Goal: Information Seeking & Learning: Check status

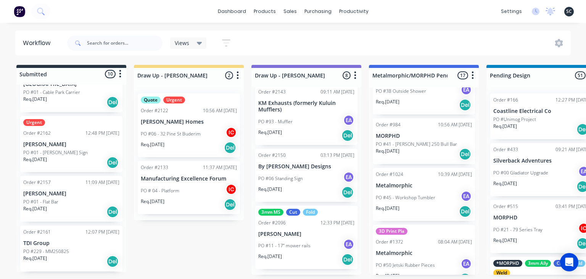
scroll to position [414, 0]
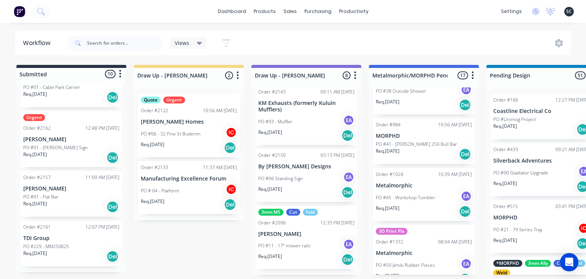
click at [63, 238] on p "TDI Group" at bounding box center [71, 238] width 96 height 6
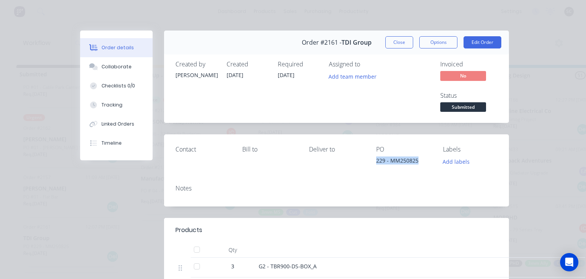
drag, startPoint x: 374, startPoint y: 161, endPoint x: 422, endPoint y: 159, distance: 47.7
click at [422, 159] on div "Contact Bill to Deliver to PO 229 - MM250825 Labels Add labels" at bounding box center [336, 156] width 345 height 44
copy div "229 - MM250825"
click at [404, 42] on button "Close" at bounding box center [400, 42] width 28 height 12
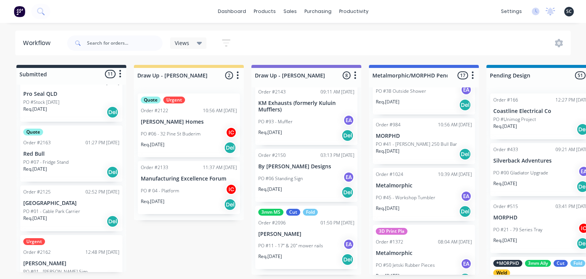
scroll to position [326, 0]
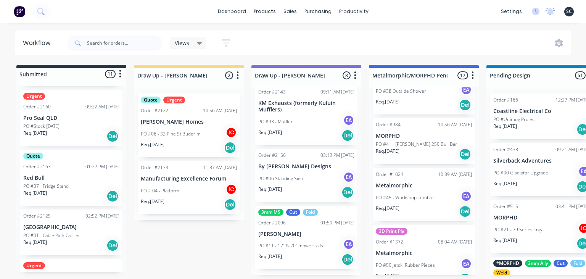
click at [81, 173] on div "Quote Order #2163 01:27 PM 25/08/25 Red Bull PO #07 - Fridge Stand Req. 01/09/2…" at bounding box center [71, 178] width 102 height 56
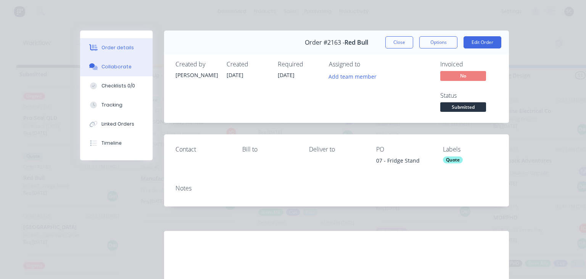
click at [112, 66] on div "Collaborate" at bounding box center [117, 66] width 30 height 7
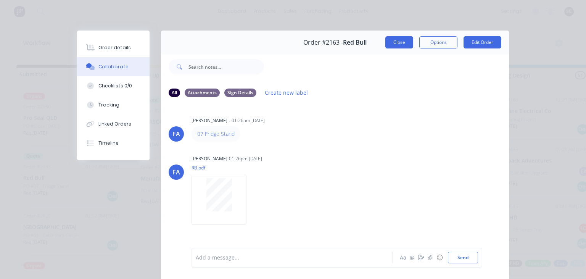
click at [400, 48] on button "Close" at bounding box center [400, 42] width 28 height 12
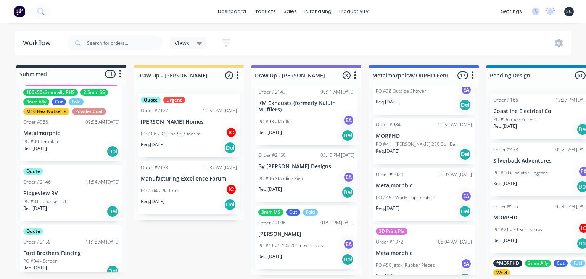
scroll to position [18, 0]
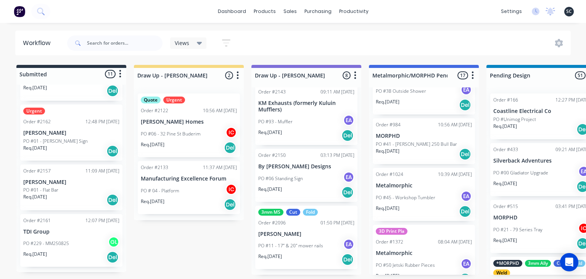
scroll to position [481, 0]
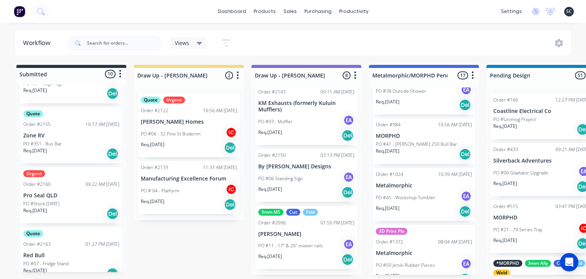
scroll to position [424, 0]
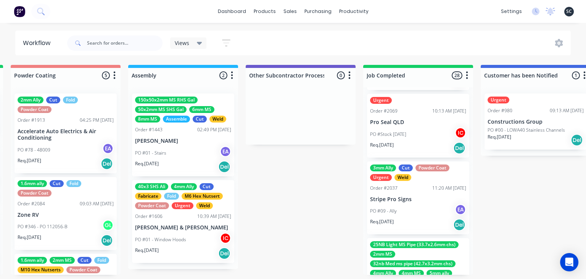
scroll to position [0, 2123]
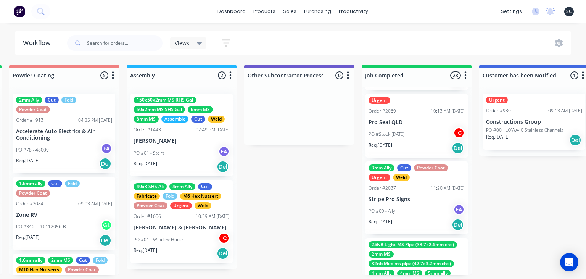
click at [427, 199] on p "Stripe Pro Signs" at bounding box center [417, 199] width 96 height 6
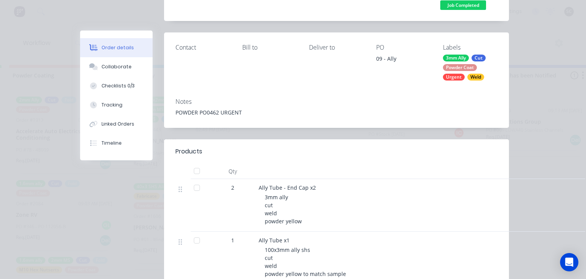
scroll to position [132, 0]
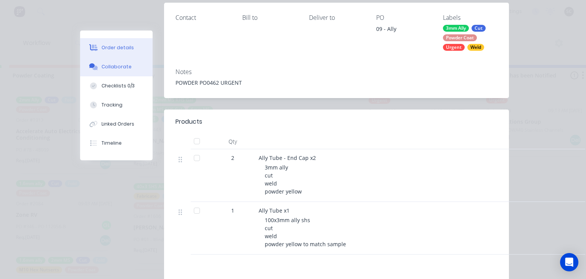
click at [123, 62] on button "Collaborate" at bounding box center [116, 66] width 73 height 19
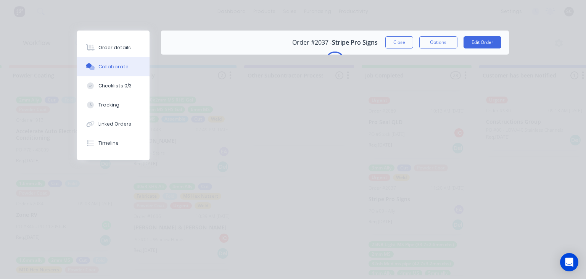
scroll to position [0, 0]
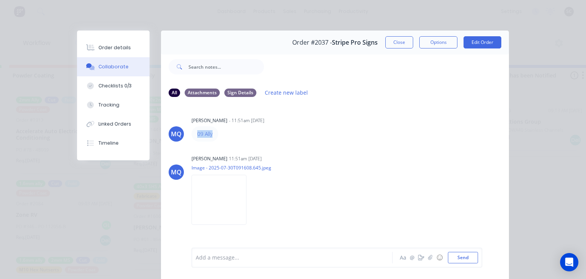
drag, startPoint x: 195, startPoint y: 134, endPoint x: 232, endPoint y: 132, distance: 37.5
click at [238, 130] on div "09 Ally" at bounding box center [311, 133] width 239 height 15
copy link "09 Ally"
click at [108, 54] on button "Order details" at bounding box center [113, 47] width 73 height 19
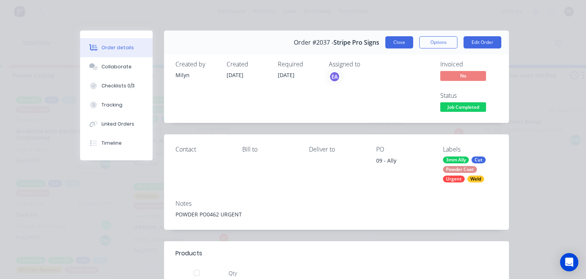
click at [397, 45] on button "Close" at bounding box center [400, 42] width 28 height 12
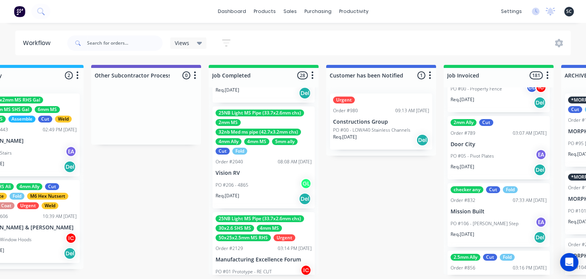
scroll to position [1141, 0]
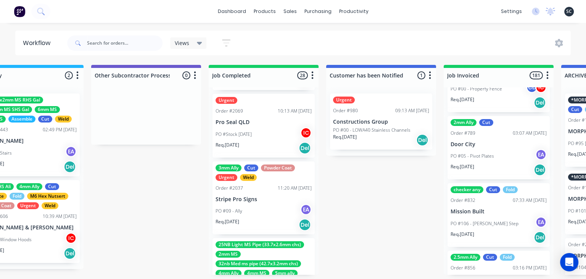
click at [280, 202] on p "Stripe Pro Signs" at bounding box center [264, 199] width 96 height 6
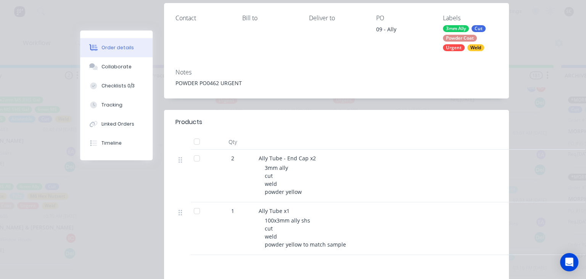
scroll to position [132, 0]
click at [108, 69] on div "Collaborate" at bounding box center [117, 66] width 30 height 7
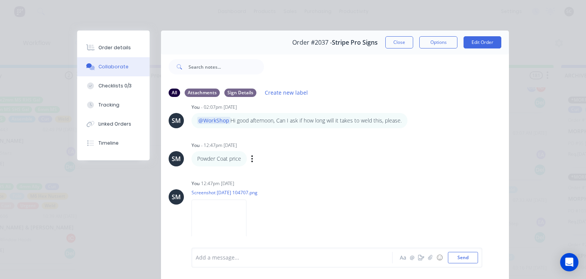
scroll to position [138, 0]
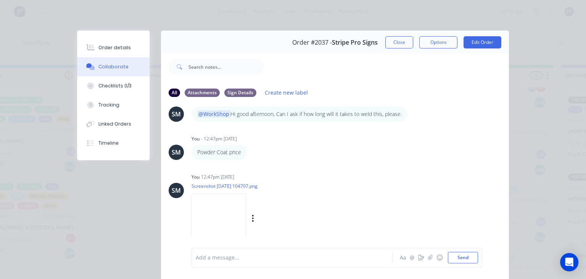
click at [234, 221] on img at bounding box center [219, 218] width 55 height 50
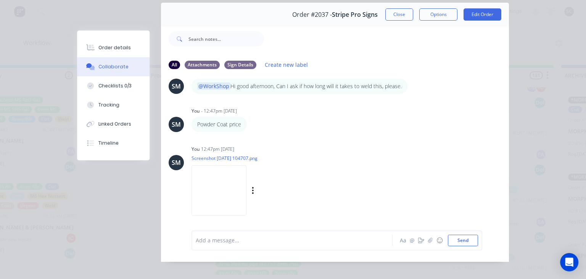
scroll to position [34, 0]
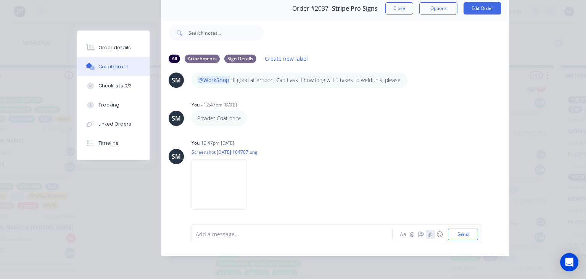
click at [430, 234] on icon "button" at bounding box center [430, 234] width 4 height 5
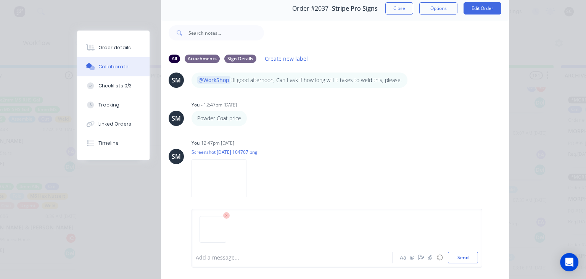
click at [223, 258] on div at bounding box center [294, 258] width 196 height 8
click at [471, 258] on button "Send" at bounding box center [463, 257] width 30 height 11
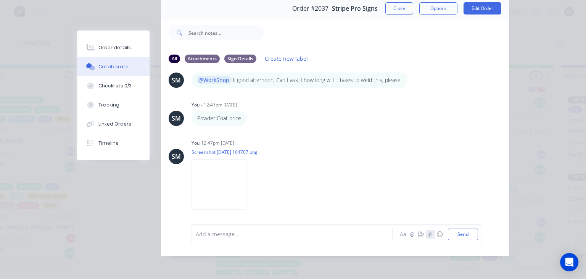
click at [431, 234] on icon "button" at bounding box center [430, 234] width 4 height 5
click at [429, 236] on icon "button" at bounding box center [430, 234] width 5 height 5
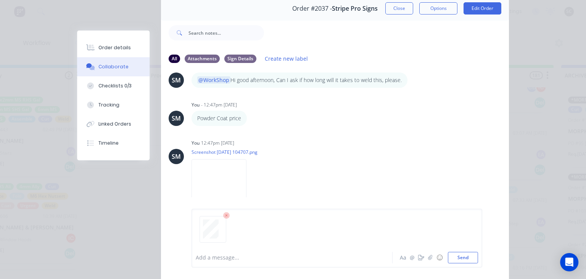
click at [211, 256] on div at bounding box center [294, 258] width 196 height 8
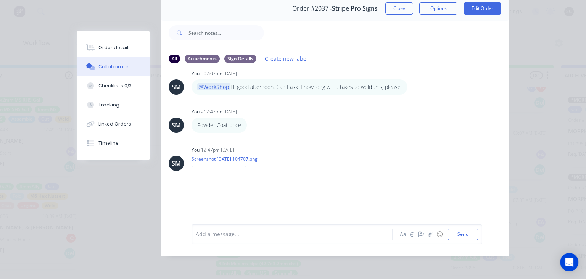
scroll to position [125, 0]
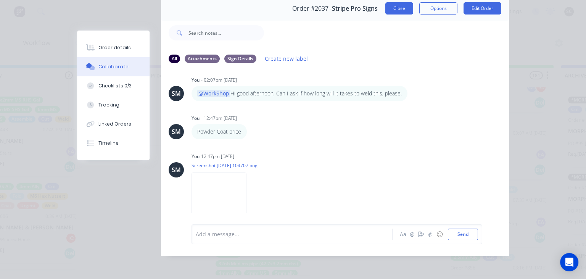
click at [403, 12] on button "Close" at bounding box center [400, 8] width 28 height 12
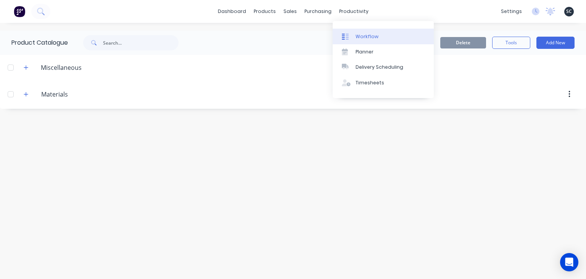
click at [378, 33] on link "Workflow" at bounding box center [383, 36] width 101 height 15
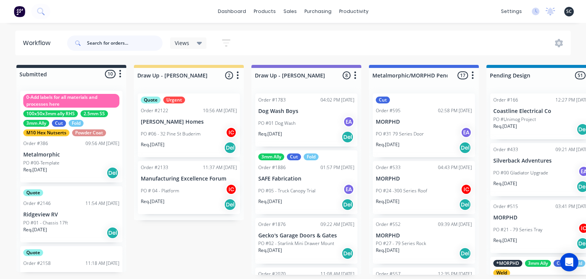
click at [129, 48] on input "text" at bounding box center [125, 42] width 76 height 15
paste input "20001383"
type input "20001383"
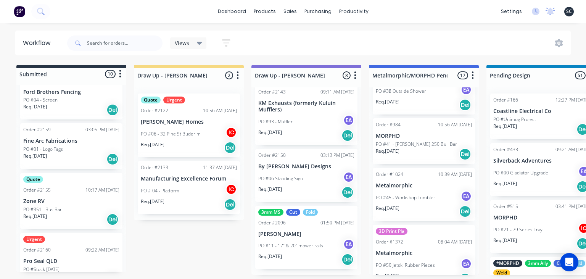
scroll to position [160, 0]
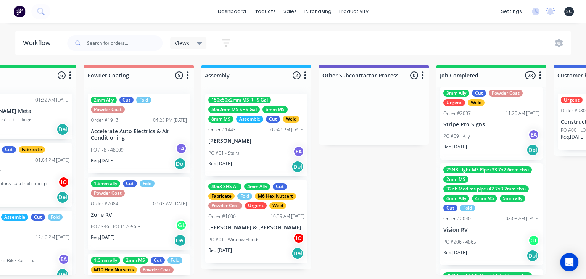
scroll to position [1141, 0]
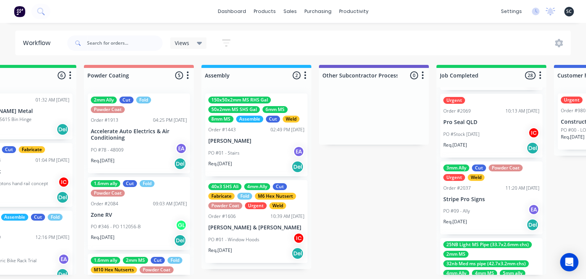
click at [495, 207] on div "PO #09 - Ally EA" at bounding box center [492, 211] width 96 height 15
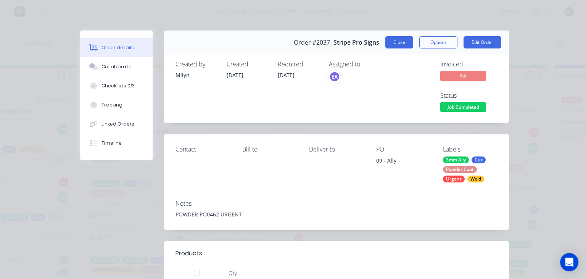
click at [404, 44] on button "Close" at bounding box center [400, 42] width 28 height 12
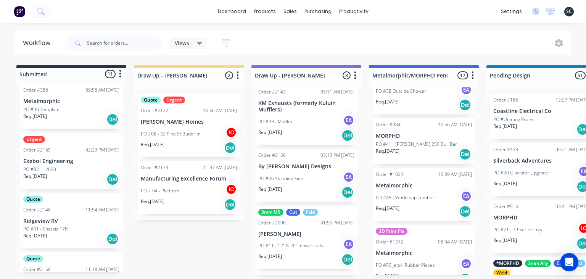
scroll to position [44, 0]
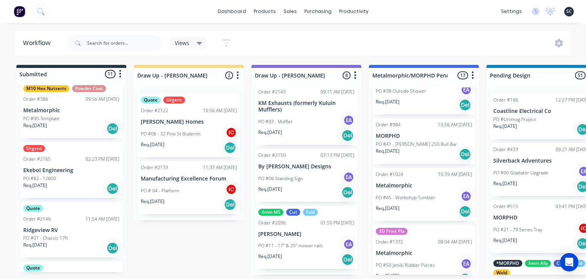
click at [96, 176] on div "PO #82 - 12600" at bounding box center [71, 178] width 96 height 7
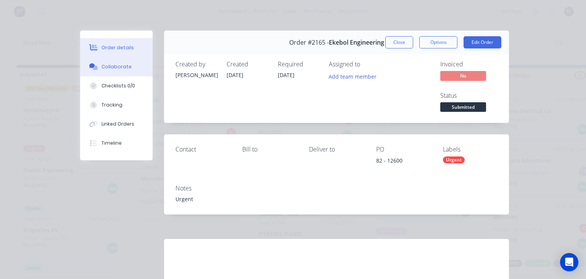
click at [121, 65] on div "Collaborate" at bounding box center [117, 66] width 30 height 7
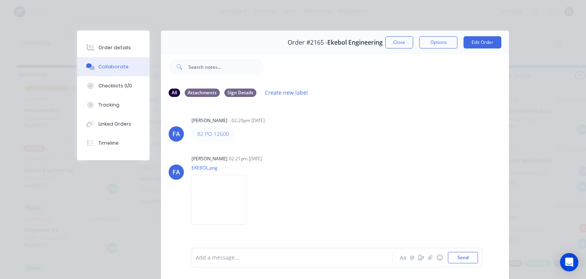
click at [366, 141] on div "82 PO 12600" at bounding box center [311, 133] width 239 height 15
click at [395, 46] on button "Close" at bounding box center [400, 42] width 28 height 12
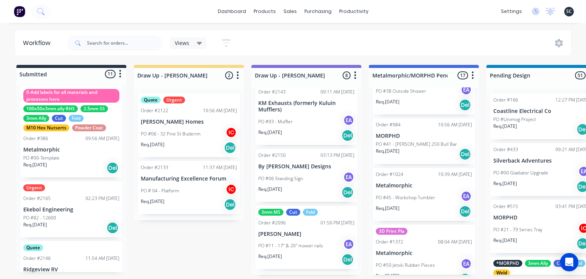
scroll to position [0, 0]
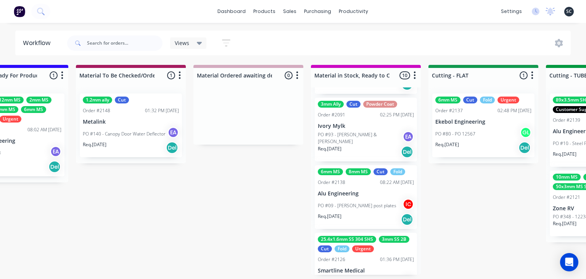
scroll to position [207, 0]
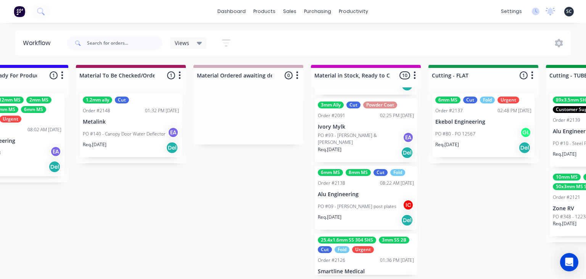
click at [379, 210] on div "PO #09 - Brito post plates IC" at bounding box center [366, 206] width 96 height 15
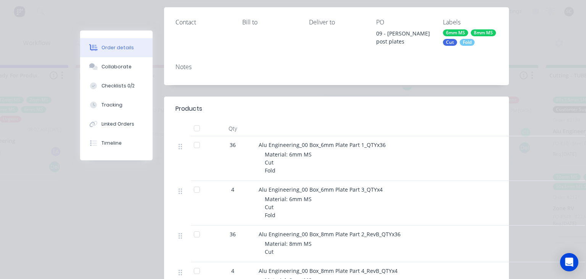
scroll to position [132, 0]
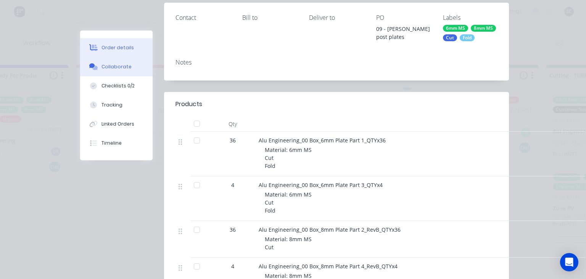
click at [124, 65] on div "Collaborate" at bounding box center [117, 66] width 30 height 7
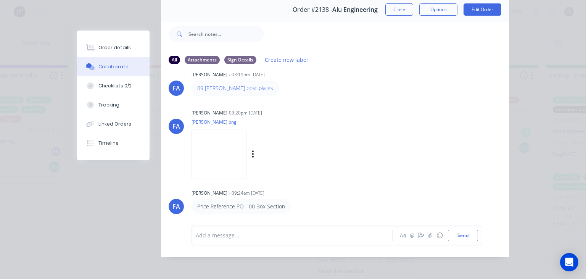
scroll to position [34, 0]
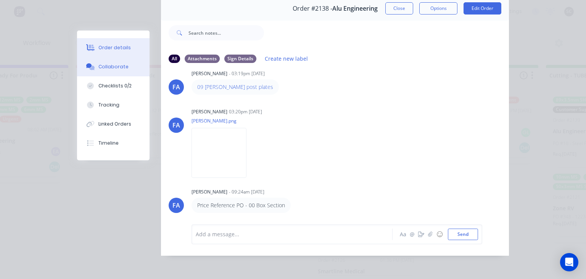
click at [121, 53] on button "Order details" at bounding box center [113, 47] width 73 height 19
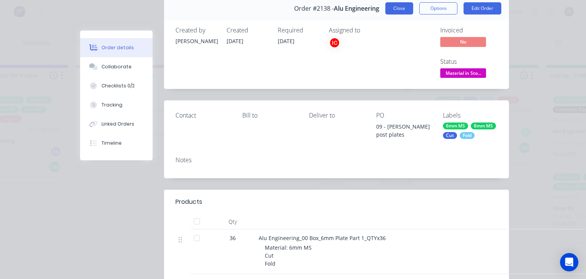
click at [395, 11] on button "Close" at bounding box center [400, 8] width 28 height 12
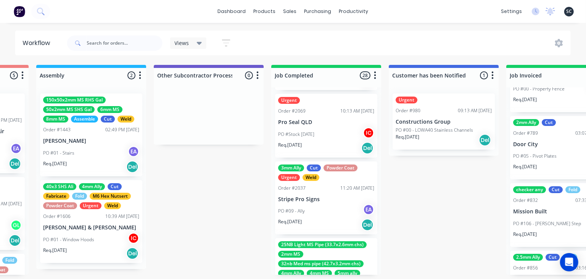
scroll to position [0, 2225]
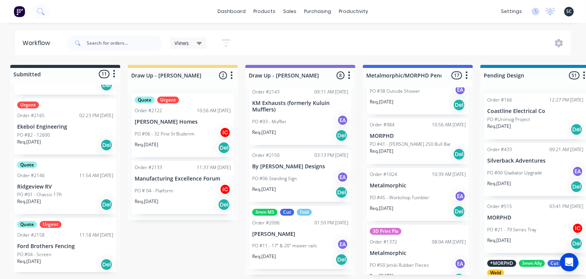
scroll to position [0, 0]
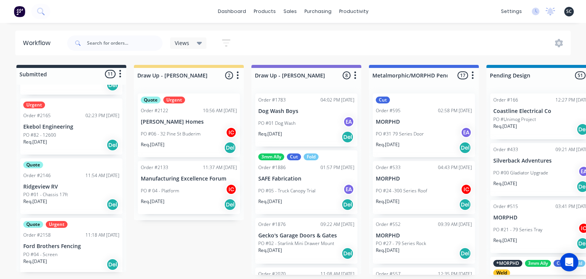
scroll to position [132, 0]
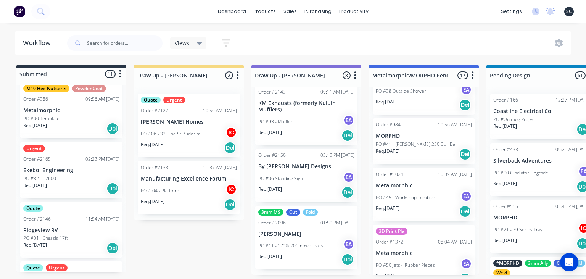
click at [60, 163] on div "Urgent Order #2165 02:23 PM 25/08/25 Ekebol Engineering PO #82 - 12600 Req. 27/…" at bounding box center [71, 170] width 102 height 56
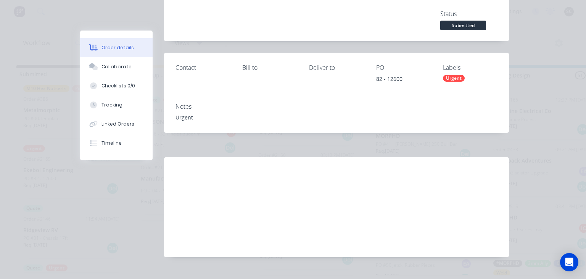
scroll to position [88, 0]
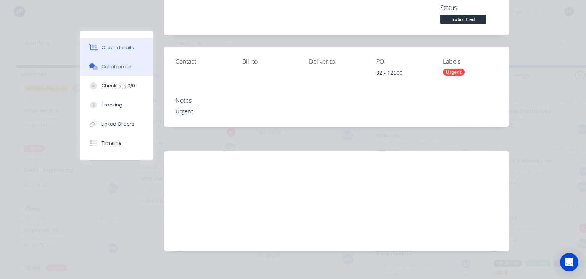
click at [118, 70] on div "Collaborate" at bounding box center [117, 66] width 30 height 7
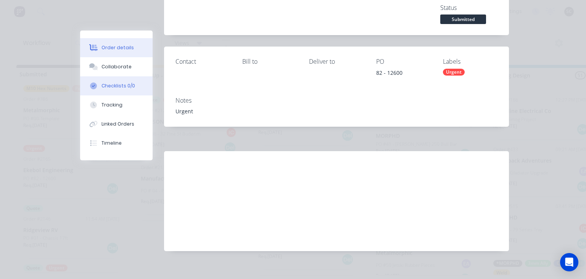
scroll to position [0, 0]
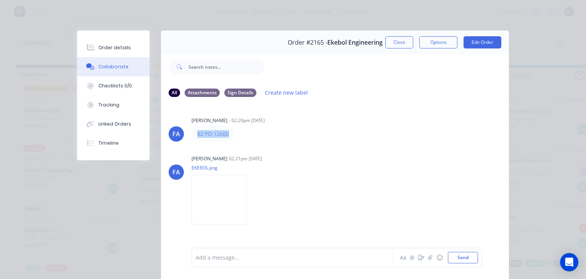
drag, startPoint x: 208, startPoint y: 131, endPoint x: 251, endPoint y: 130, distance: 42.4
click at [251, 130] on div "82 PO 12600" at bounding box center [311, 133] width 239 height 15
copy link "82 PO 12600"
click at [374, 111] on div "FA Francis Adrian Candido - 02:20pm 25/08/25 82 PO 12600 FA Francis Adrian Cand…" at bounding box center [335, 175] width 348 height 144
click at [363, 147] on div "FA Francis Adrian Candido - 02:20pm 25/08/25 82 PO 12600 FA Francis Adrian Cand…" at bounding box center [335, 175] width 348 height 144
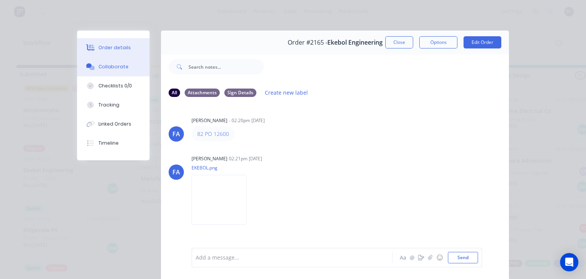
click at [127, 45] on div "Order details" at bounding box center [114, 47] width 32 height 7
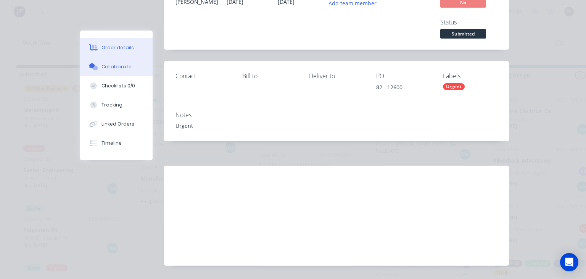
scroll to position [51, 0]
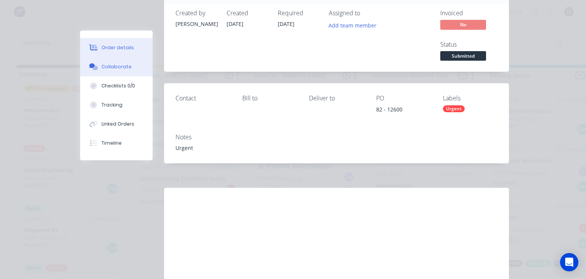
click at [126, 72] on button "Collaborate" at bounding box center [116, 66] width 73 height 19
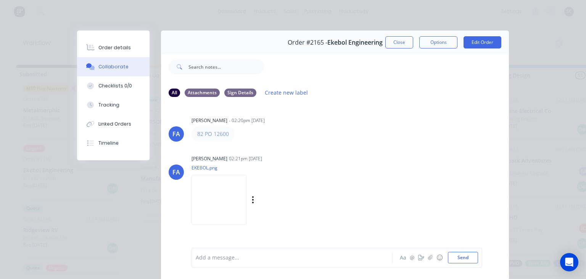
click at [247, 193] on img at bounding box center [219, 200] width 55 height 50
click at [395, 48] on button "Close" at bounding box center [400, 42] width 28 height 12
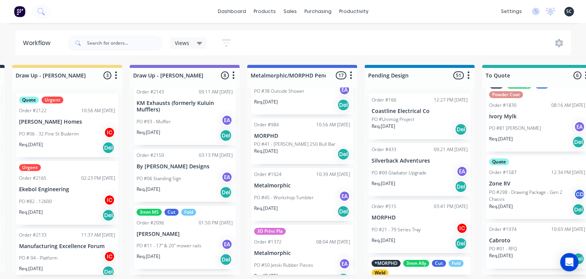
scroll to position [0, 118]
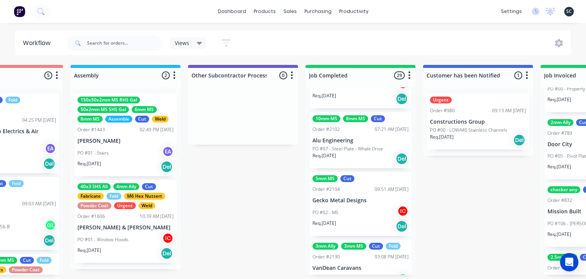
scroll to position [2001, 0]
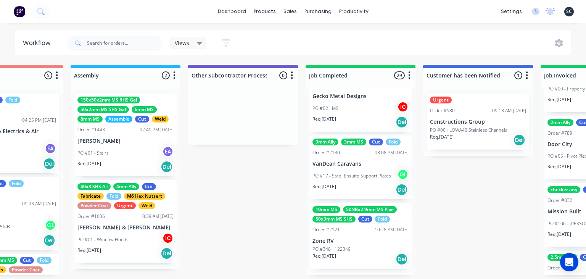
click at [366, 253] on div "Req. [DATE] Del" at bounding box center [361, 259] width 96 height 13
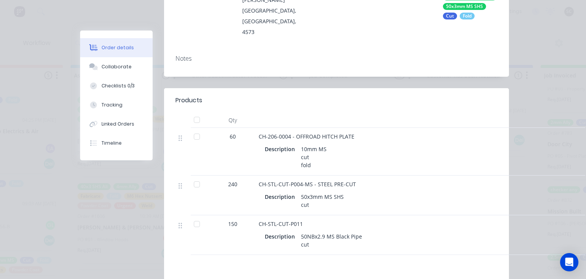
scroll to position [176, 0]
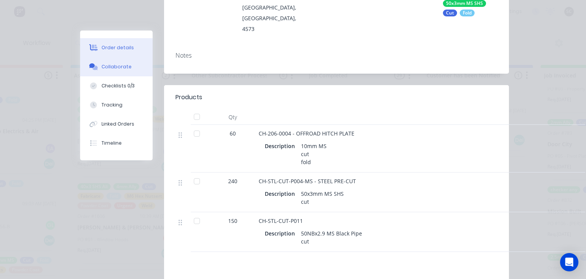
click at [133, 68] on button "Collaborate" at bounding box center [116, 66] width 73 height 19
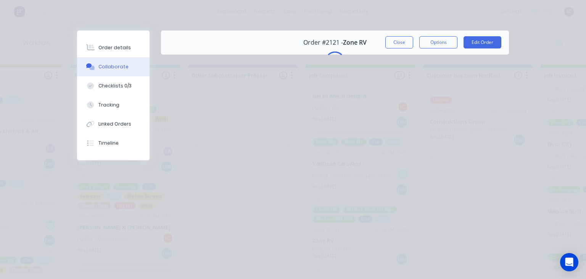
scroll to position [0, 0]
click at [117, 83] on div "Checklists 0/3" at bounding box center [114, 85] width 33 height 7
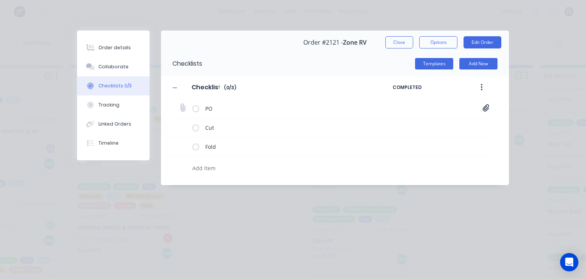
click at [486, 106] on icon at bounding box center [486, 107] width 6 height 7
click at [405, 120] on div "PO-122349.pdf" at bounding box center [432, 125] width 105 height 10
click at [410, 125] on link "PO-122349.pdf" at bounding box center [424, 125] width 89 height 8
click at [397, 47] on button "Close" at bounding box center [400, 42] width 28 height 12
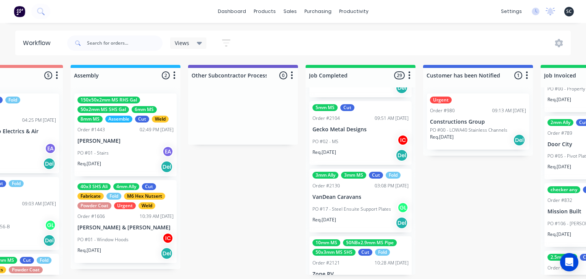
scroll to position [1957, 0]
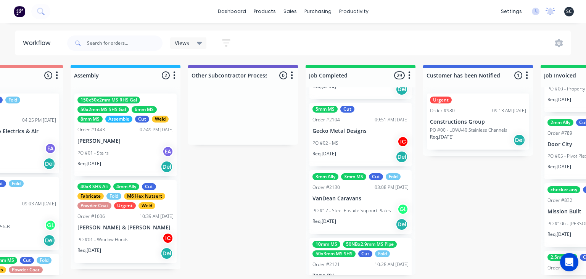
click at [355, 214] on p "PO #17 - Steel Ensuite Support Plates" at bounding box center [352, 210] width 79 height 7
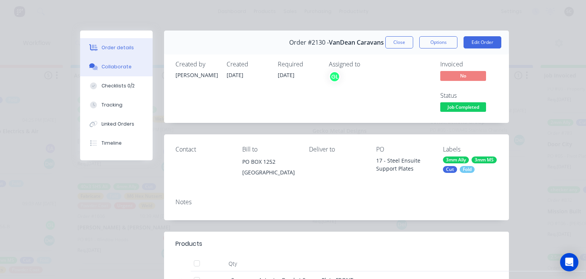
click at [117, 65] on div "Collaborate" at bounding box center [117, 66] width 30 height 7
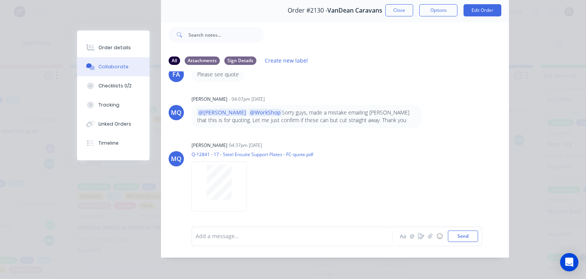
scroll to position [34, 0]
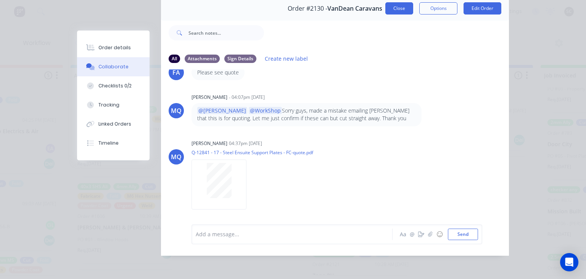
click at [395, 5] on button "Close" at bounding box center [400, 8] width 28 height 12
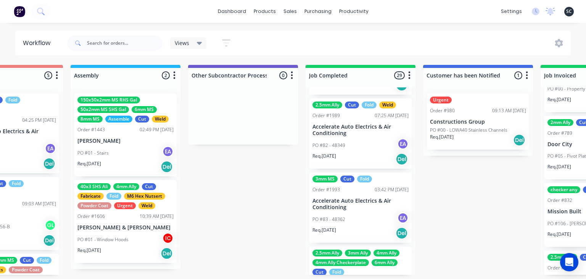
scroll to position [638, 0]
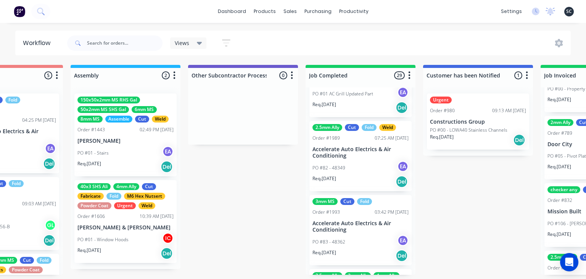
click at [366, 230] on p "Accelerate Auto Electrics & Air Conditioning" at bounding box center [361, 226] width 96 height 13
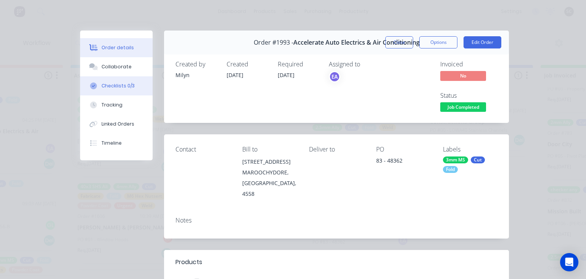
click at [119, 86] on div "Checklists 0/3" at bounding box center [118, 85] width 33 height 7
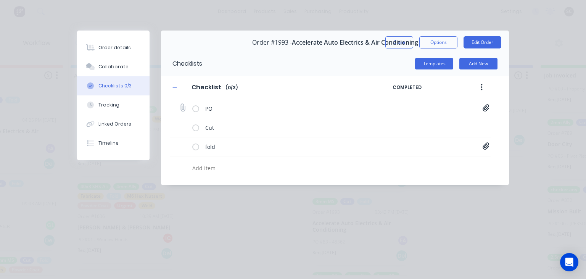
click at [489, 108] on icon at bounding box center [486, 108] width 7 height 8
click at [432, 119] on div "Purchase_Order_No_48362.pdf" at bounding box center [433, 124] width 108 height 13
click at [433, 123] on link "Purchase_Order_No_48362.pdf" at bounding box center [424, 125] width 89 height 8
click at [400, 41] on button "Close" at bounding box center [400, 42] width 28 height 12
type textarea "x"
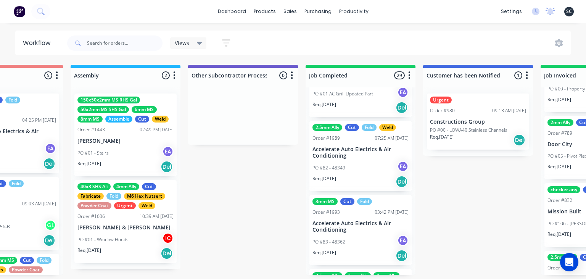
click at [349, 237] on div "PO #83 - 48362 EA" at bounding box center [361, 242] width 96 height 15
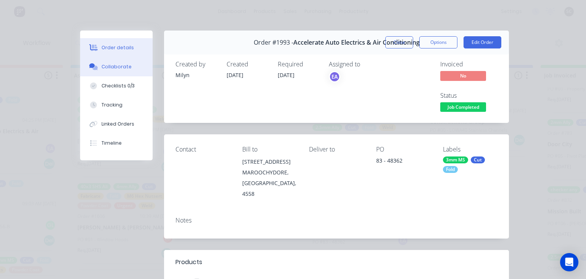
click at [126, 68] on div "Collaborate" at bounding box center [117, 66] width 30 height 7
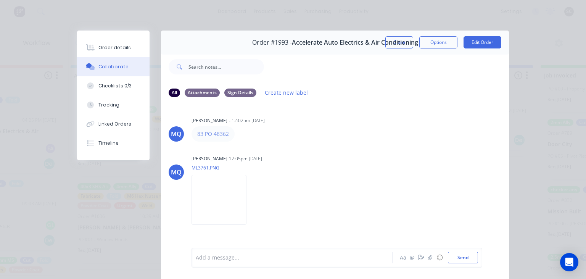
drag, startPoint x: 322, startPoint y: 144, endPoint x: 353, endPoint y: 5, distance: 142.6
click at [323, 144] on div "MQ Milyn Quinones - 12:02pm 22/07/25 83 PO 48362 MQ Milyn Quinones 12:05pm 22/0…" at bounding box center [335, 175] width 348 height 144
click at [402, 40] on button "Close" at bounding box center [400, 42] width 28 height 12
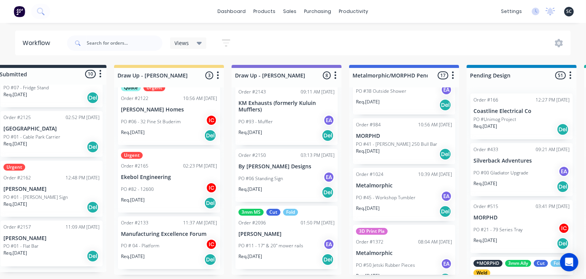
scroll to position [0, 0]
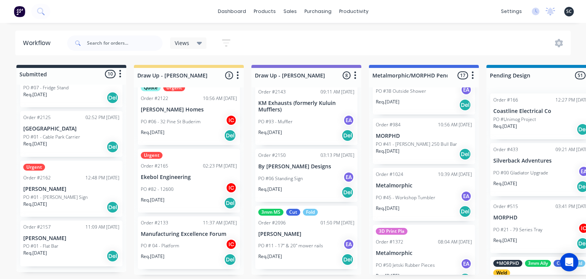
scroll to position [132, 0]
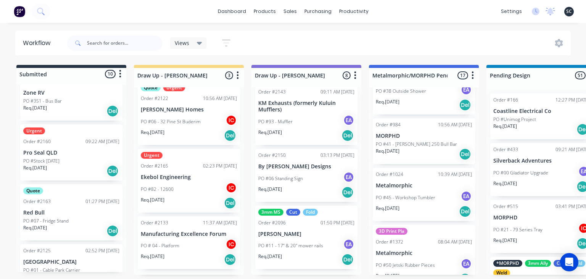
scroll to position [292, 0]
click at [79, 213] on p "Red Bull" at bounding box center [71, 211] width 96 height 6
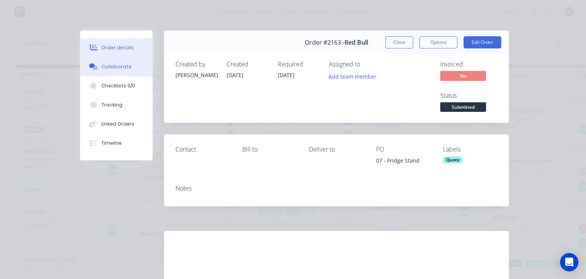
click at [132, 71] on button "Collaborate" at bounding box center [116, 66] width 73 height 19
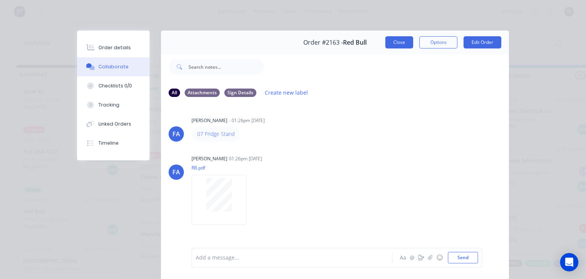
click at [400, 41] on button "Close" at bounding box center [400, 42] width 28 height 12
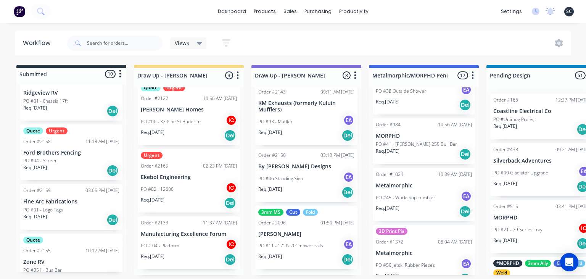
scroll to position [116, 0]
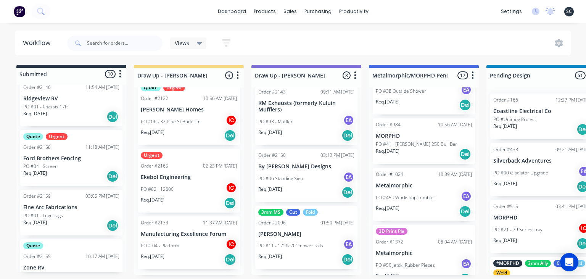
click at [76, 169] on div "PO #04 - Screen" at bounding box center [71, 166] width 96 height 7
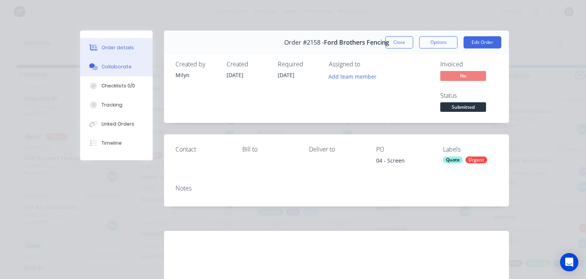
click at [129, 71] on button "Collaborate" at bounding box center [116, 66] width 73 height 19
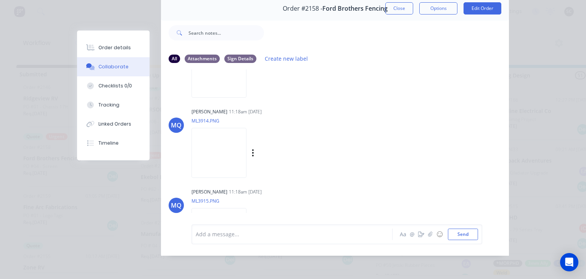
scroll to position [0, 0]
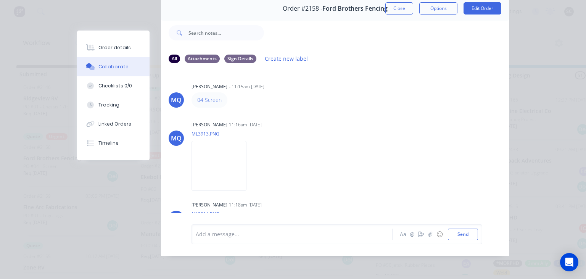
click at [317, 110] on div "MQ Milyn Quinones - 11:15am 22/08/25 04 Screen MQ Milyn Quinones 11:16am 22/08/…" at bounding box center [335, 141] width 348 height 144
click at [396, 13] on button "Close" at bounding box center [400, 8] width 28 height 12
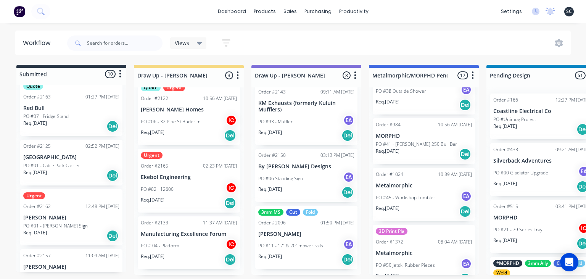
scroll to position [424, 0]
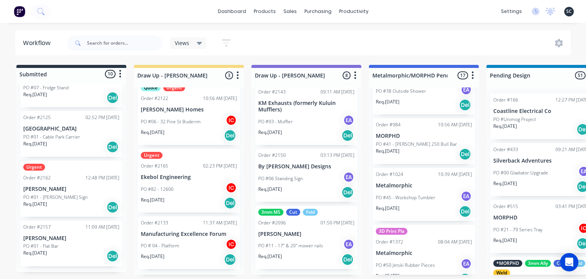
click at [79, 240] on p "[PERSON_NAME]" at bounding box center [71, 238] width 96 height 6
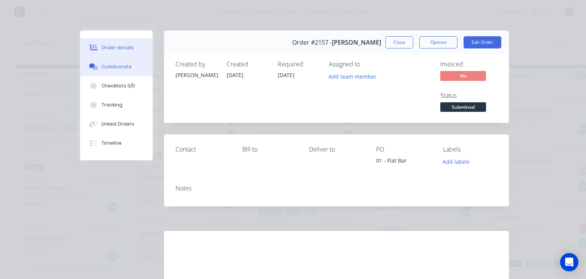
click at [114, 66] on div "Collaborate" at bounding box center [117, 66] width 30 height 7
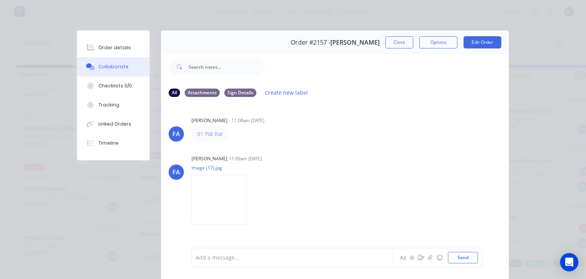
click at [331, 150] on div "FA Francis Adrian Candido - 11:08am 22/08/25 01 Flat Bar FA Francis Adrian Cand…" at bounding box center [335, 175] width 348 height 144
click at [398, 46] on button "Close" at bounding box center [400, 42] width 28 height 12
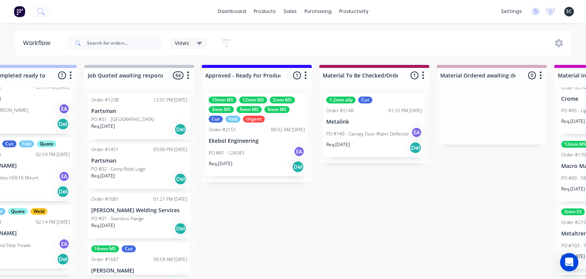
scroll to position [0, 757]
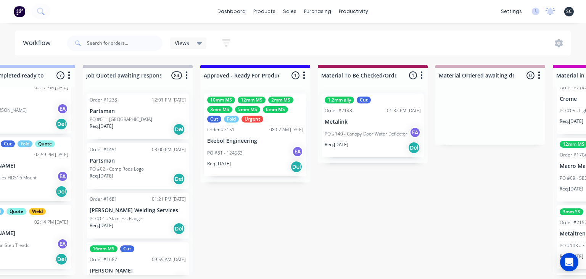
click at [236, 110] on div "5mm MS" at bounding box center [247, 109] width 25 height 7
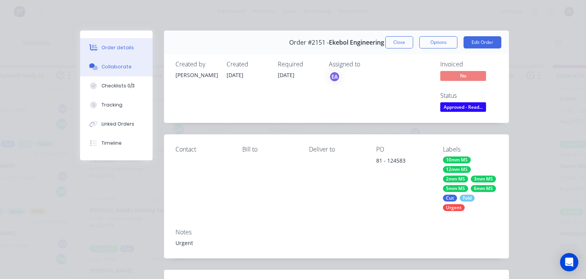
click at [118, 64] on div "Collaborate" at bounding box center [117, 66] width 30 height 7
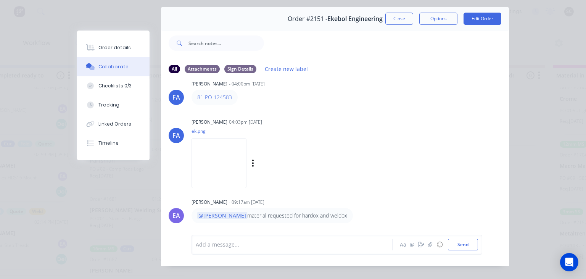
scroll to position [34, 0]
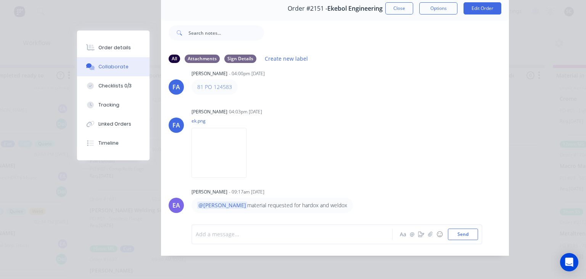
click at [280, 234] on div at bounding box center [294, 234] width 196 height 8
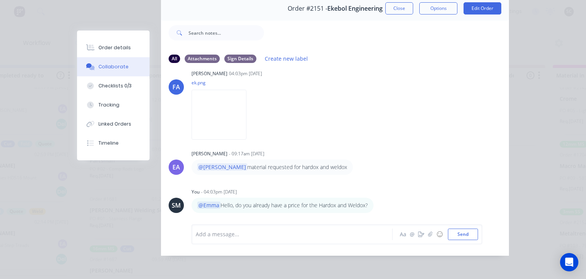
click at [394, 9] on button "Close" at bounding box center [400, 8] width 28 height 12
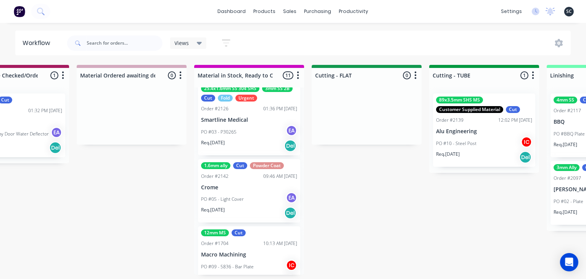
scroll to position [427, 0]
click at [111, 39] on input "text" at bounding box center [125, 42] width 76 height 15
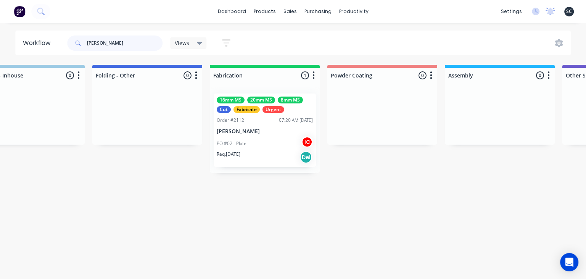
scroll to position [0, 1802]
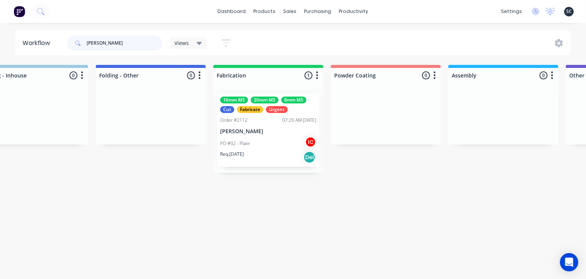
type input "Dean walton"
click at [276, 147] on div "PO #02 - Plate IC" at bounding box center [268, 143] width 96 height 15
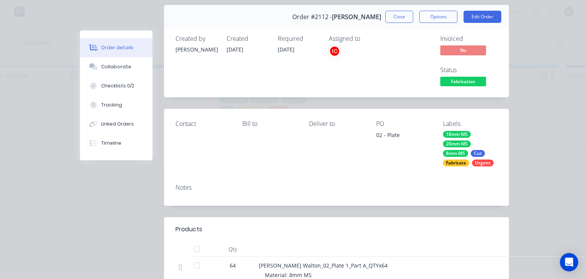
scroll to position [0, 0]
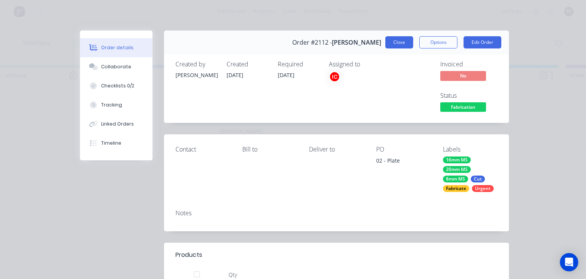
click at [396, 44] on button "Close" at bounding box center [400, 42] width 28 height 12
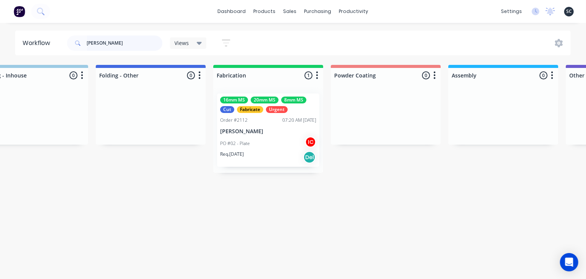
drag, startPoint x: 132, startPoint y: 45, endPoint x: 61, endPoint y: 45, distance: 71.4
click at [87, 45] on input "Dean walton" at bounding box center [125, 42] width 76 height 15
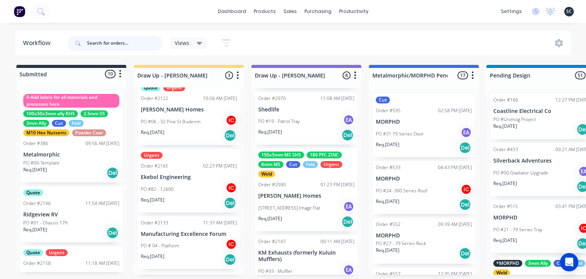
scroll to position [325, 0]
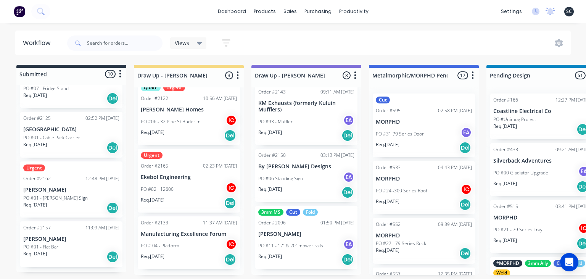
scroll to position [424, 0]
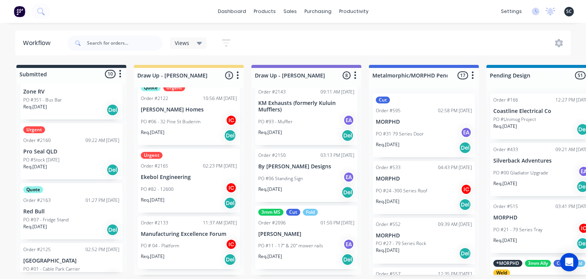
scroll to position [204, 0]
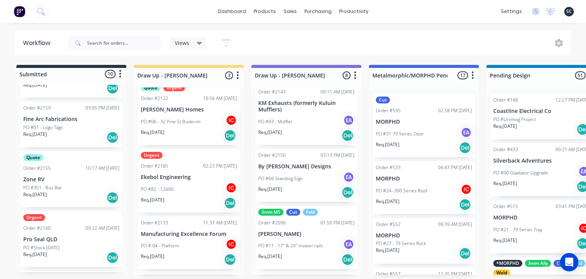
click at [71, 184] on div "Quote Order #2155 10:17 AM 22/08/25 Zone RV PO #351 - Bus Bar Req. 29/08/25 Del" at bounding box center [71, 179] width 102 height 56
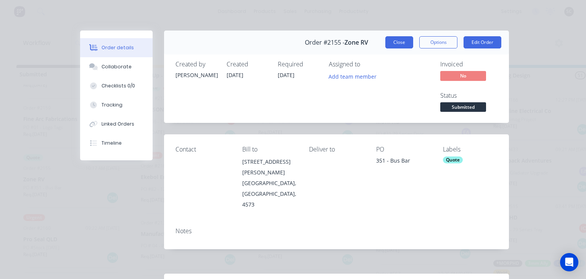
click at [393, 42] on button "Close" at bounding box center [400, 42] width 28 height 12
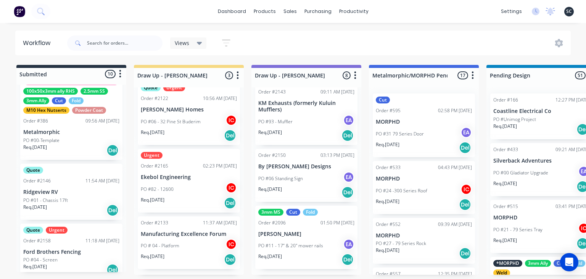
scroll to position [0, 0]
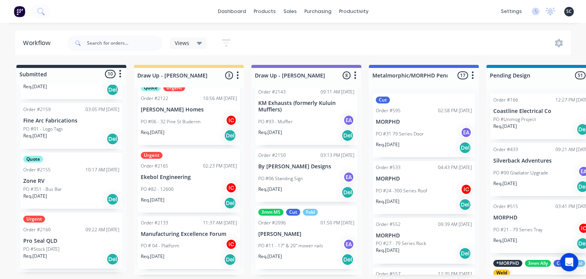
scroll to position [264, 0]
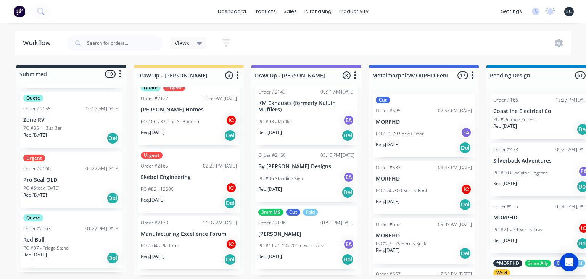
click at [69, 188] on div "PO #Stock [DATE]" at bounding box center [71, 188] width 96 height 7
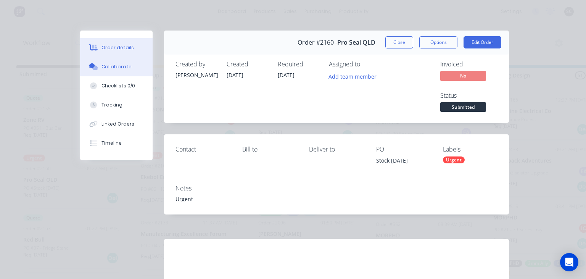
click at [115, 61] on button "Collaborate" at bounding box center [116, 66] width 73 height 19
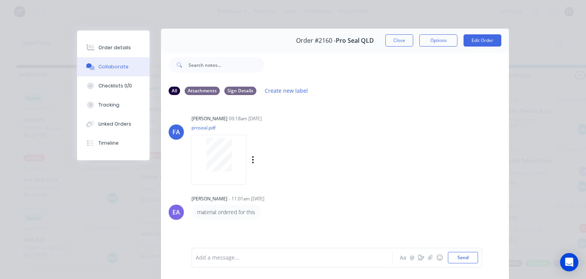
scroll to position [0, 0]
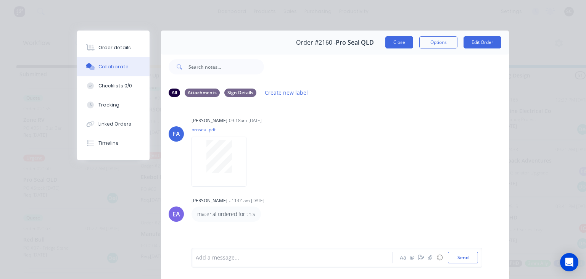
click at [403, 47] on button "Close" at bounding box center [400, 42] width 28 height 12
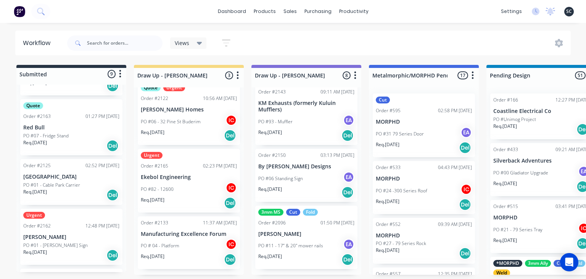
scroll to position [276, 0]
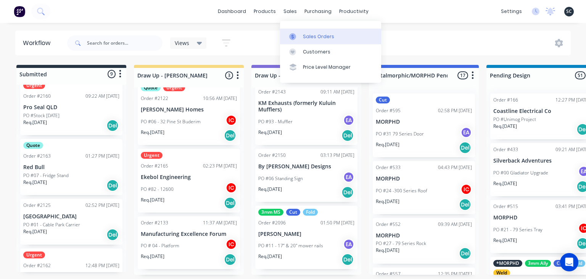
click at [313, 30] on link "Sales Orders" at bounding box center [330, 36] width 101 height 15
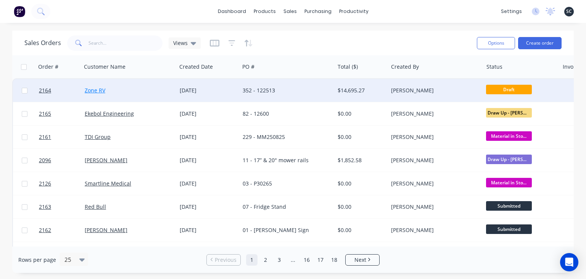
click at [98, 91] on link "Zone RV" at bounding box center [95, 90] width 21 height 7
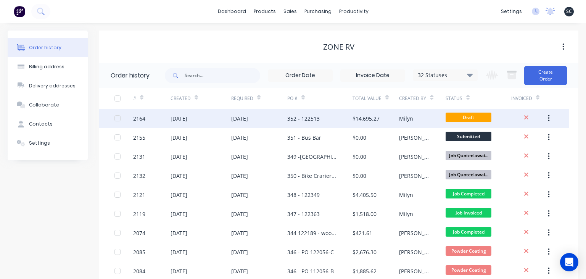
click at [204, 121] on div "25 Aug 2025" at bounding box center [201, 118] width 61 height 19
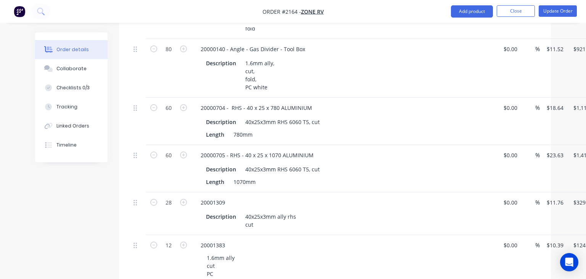
scroll to position [208, 0]
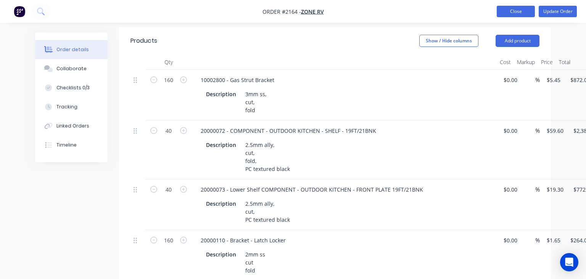
click at [511, 9] on button "Close" at bounding box center [516, 11] width 38 height 11
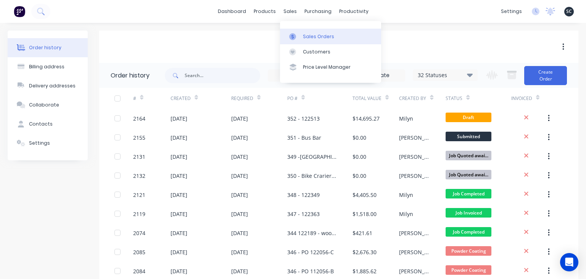
click at [325, 34] on div "Sales Orders" at bounding box center [318, 36] width 31 height 7
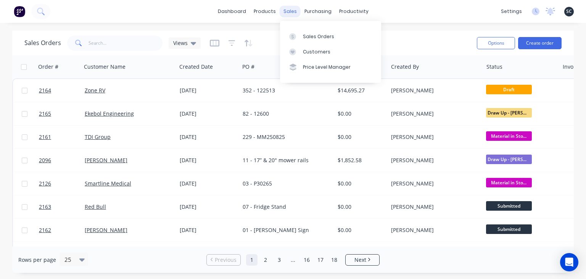
click at [291, 13] on div "sales" at bounding box center [290, 11] width 21 height 11
click at [320, 35] on div "Sales Orders" at bounding box center [318, 36] width 31 height 7
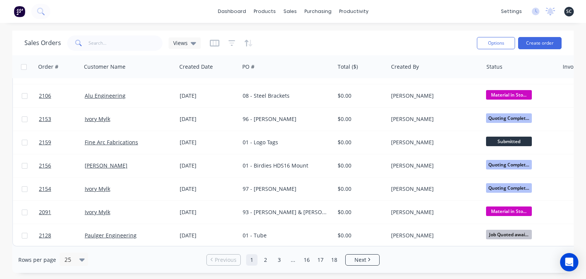
scroll to position [282, 0]
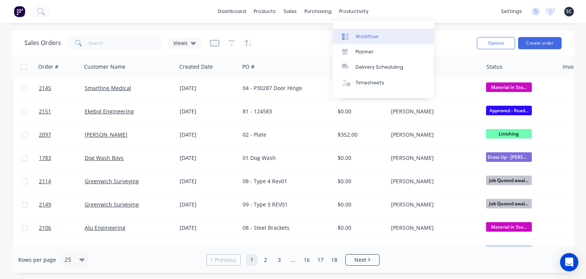
click at [381, 36] on link "Workflow" at bounding box center [383, 36] width 101 height 15
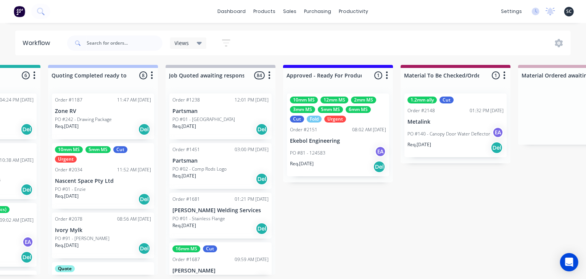
scroll to position [0, 722]
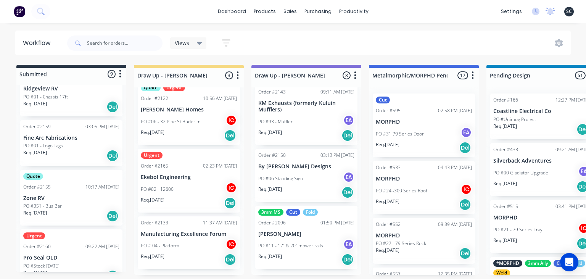
scroll to position [144, 0]
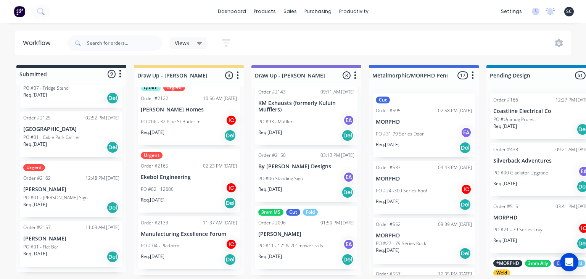
scroll to position [364, 0]
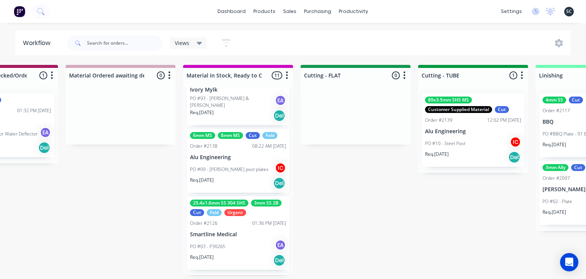
scroll to position [308, 0]
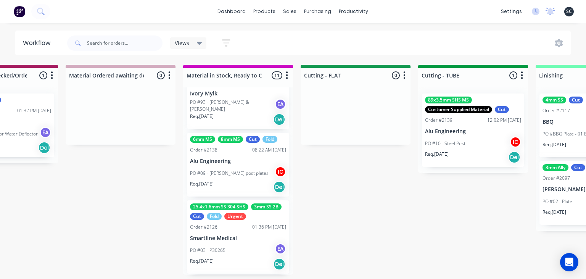
click at [235, 185] on div "Req. 02/09/25 Del" at bounding box center [238, 187] width 96 height 13
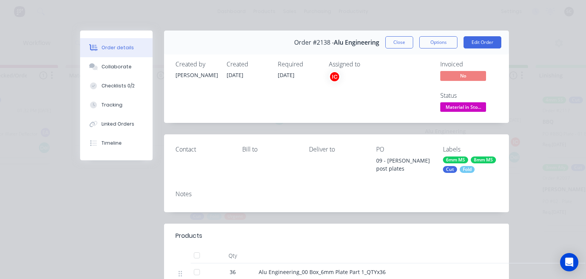
scroll to position [132, 0]
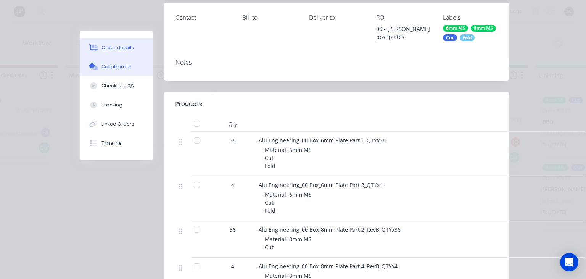
click at [122, 71] on button "Collaborate" at bounding box center [116, 66] width 73 height 19
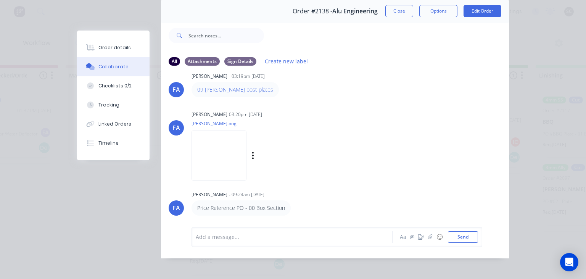
scroll to position [34, 0]
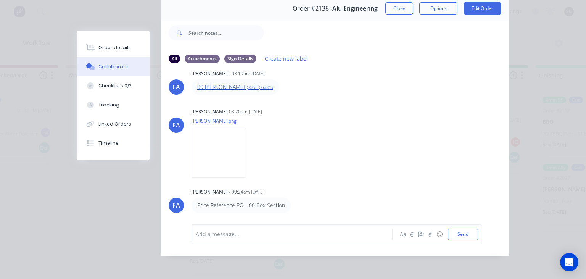
drag, startPoint x: 215, startPoint y: 86, endPoint x: 219, endPoint y: 87, distance: 4.6
click at [385, 115] on div "FA Francis Adrian Candido 03:20pm 19/08/25 brito.png Labels Download" at bounding box center [335, 140] width 348 height 69
click at [398, 12] on button "Close" at bounding box center [400, 8] width 28 height 12
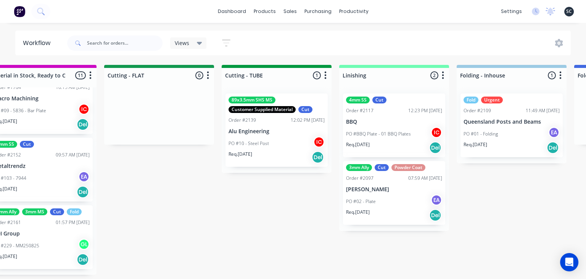
scroll to position [0, 1324]
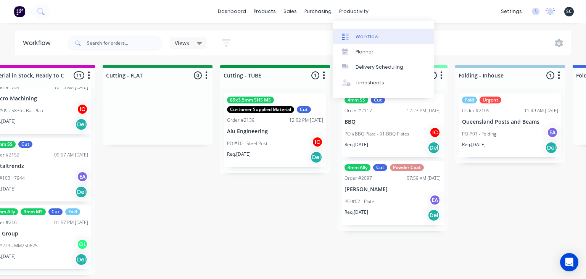
click at [371, 36] on div "Workflow" at bounding box center [367, 36] width 23 height 7
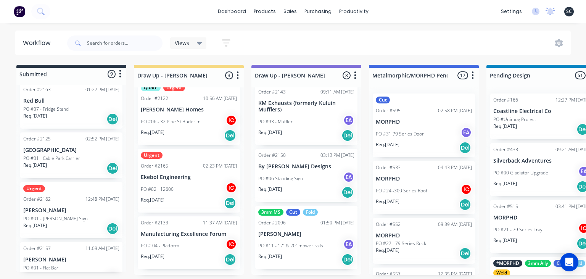
scroll to position [320, 0]
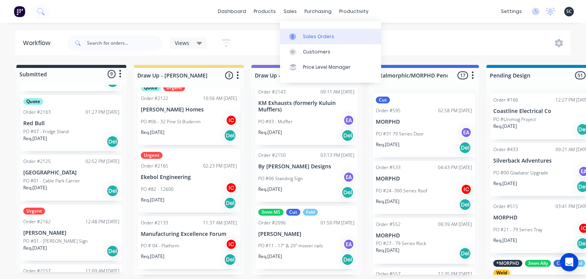
click at [315, 33] on link "Sales Orders" at bounding box center [330, 36] width 101 height 15
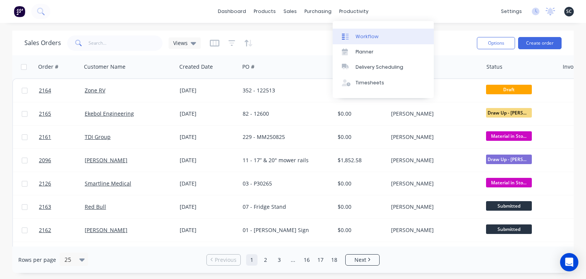
click at [370, 35] on div "Workflow" at bounding box center [367, 36] width 23 height 7
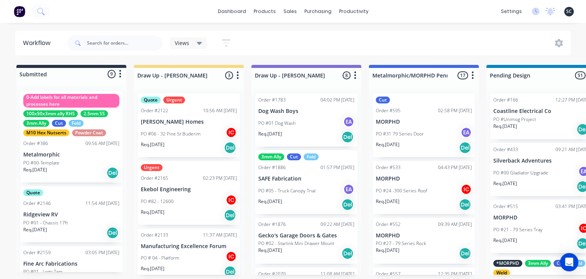
scroll to position [582, 0]
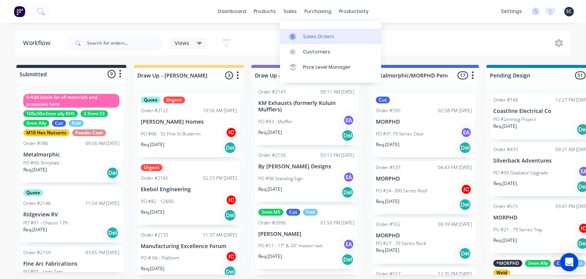
click at [311, 36] on div "Sales Orders" at bounding box center [318, 36] width 31 height 7
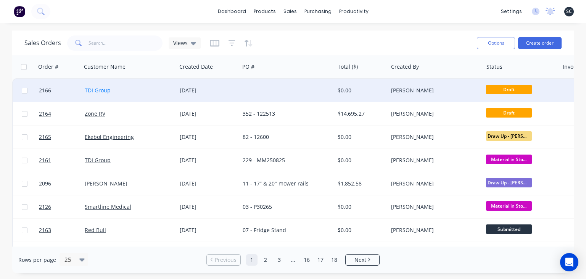
click at [106, 92] on link "TDI Group" at bounding box center [98, 90] width 26 height 7
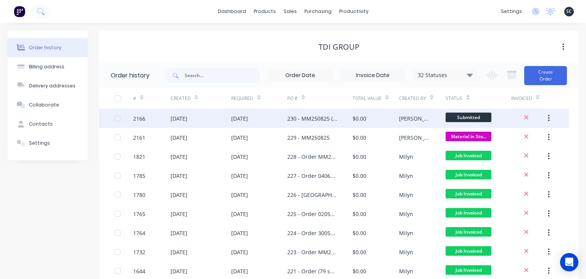
click at [265, 124] on div "[DATE]" at bounding box center [259, 118] width 56 height 19
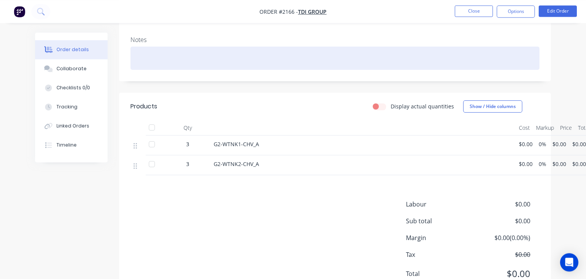
scroll to position [135, 0]
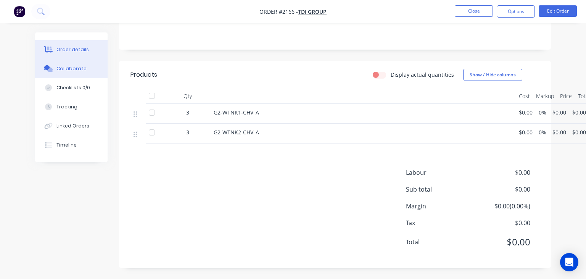
click at [73, 69] on div "Collaborate" at bounding box center [71, 68] width 30 height 7
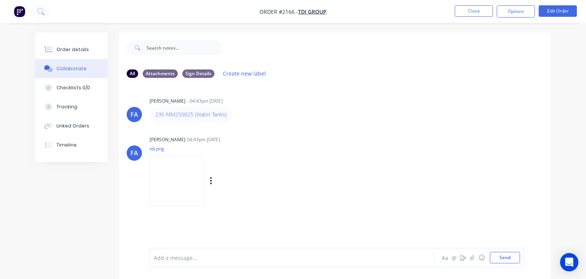
click at [192, 185] on img at bounding box center [177, 181] width 55 height 50
click at [474, 13] on button "Close" at bounding box center [474, 10] width 38 height 11
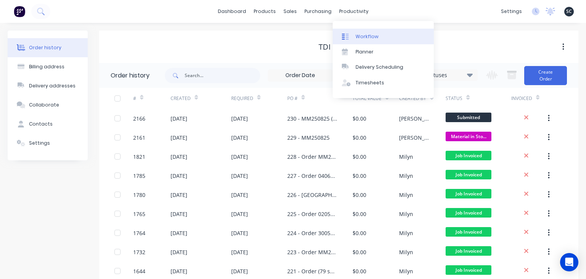
click at [373, 33] on link "Workflow" at bounding box center [383, 36] width 101 height 15
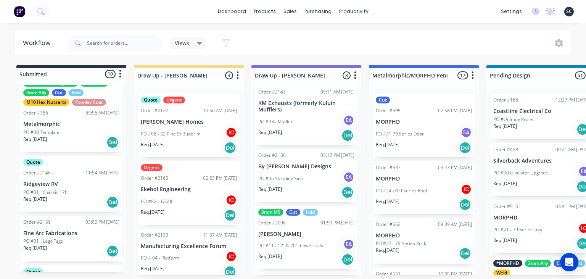
scroll to position [18, 0]
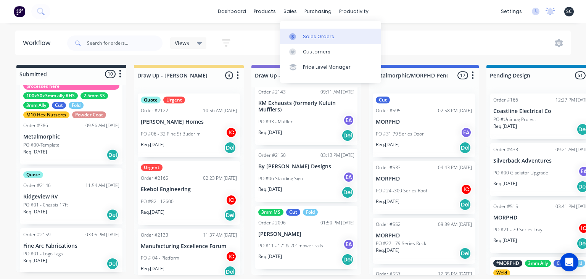
click at [323, 34] on div "Sales Orders" at bounding box center [318, 36] width 31 height 7
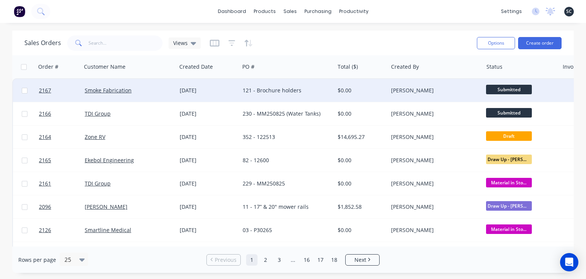
click at [278, 93] on div "121 - Brochure holders" at bounding box center [285, 91] width 84 height 8
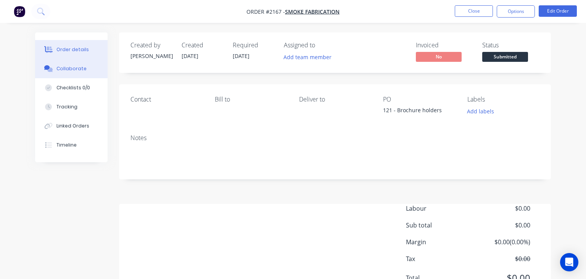
click at [64, 67] on div "Collaborate" at bounding box center [71, 68] width 30 height 7
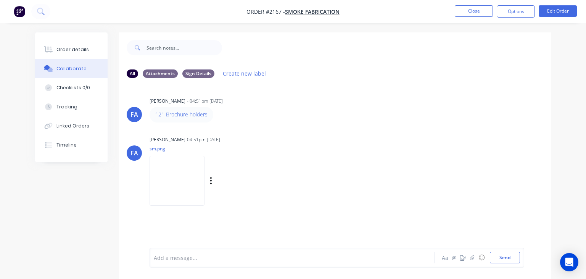
click at [192, 174] on img at bounding box center [177, 181] width 55 height 50
click at [346, 123] on div "FA Francis Adrian Candido - 04:51pm 25/08/25 121 Brochure holders FA Francis Ad…" at bounding box center [335, 166] width 432 height 164
click at [482, 13] on button "Close" at bounding box center [474, 10] width 38 height 11
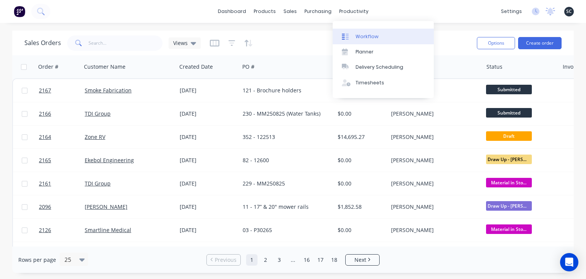
click at [373, 35] on div "Workflow" at bounding box center [367, 36] width 23 height 7
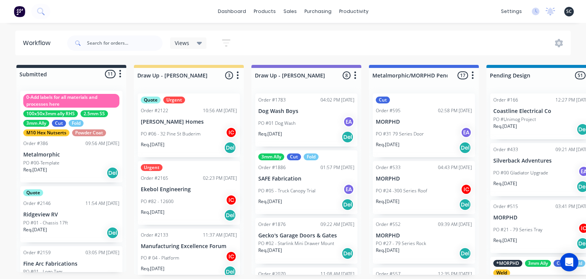
scroll to position [582, 0]
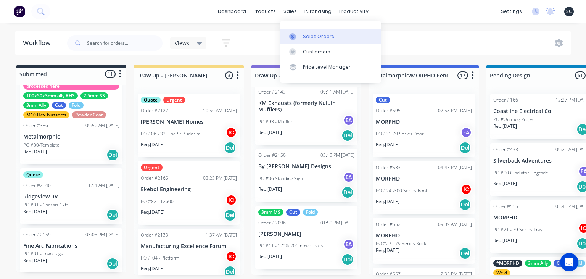
click at [335, 40] on link "Sales Orders" at bounding box center [330, 36] width 101 height 15
